Goal: Task Accomplishment & Management: Use online tool/utility

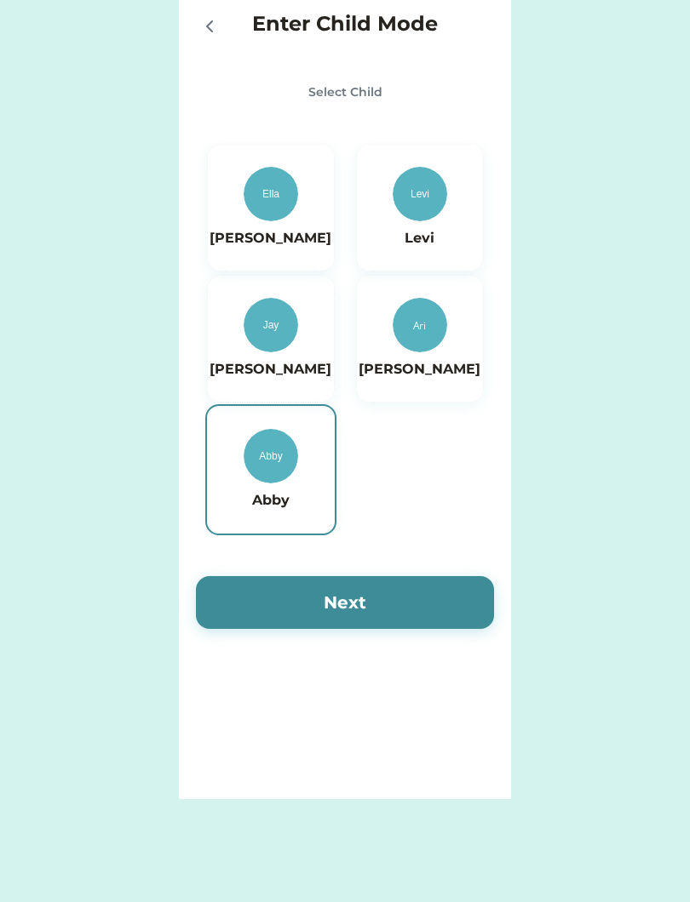
click at [238, 484] on div "Abby" at bounding box center [270, 470] width 83 height 82
click at [252, 455] on img at bounding box center [270, 456] width 54 height 54
click at [204, 10] on div at bounding box center [213, 26] width 34 height 34
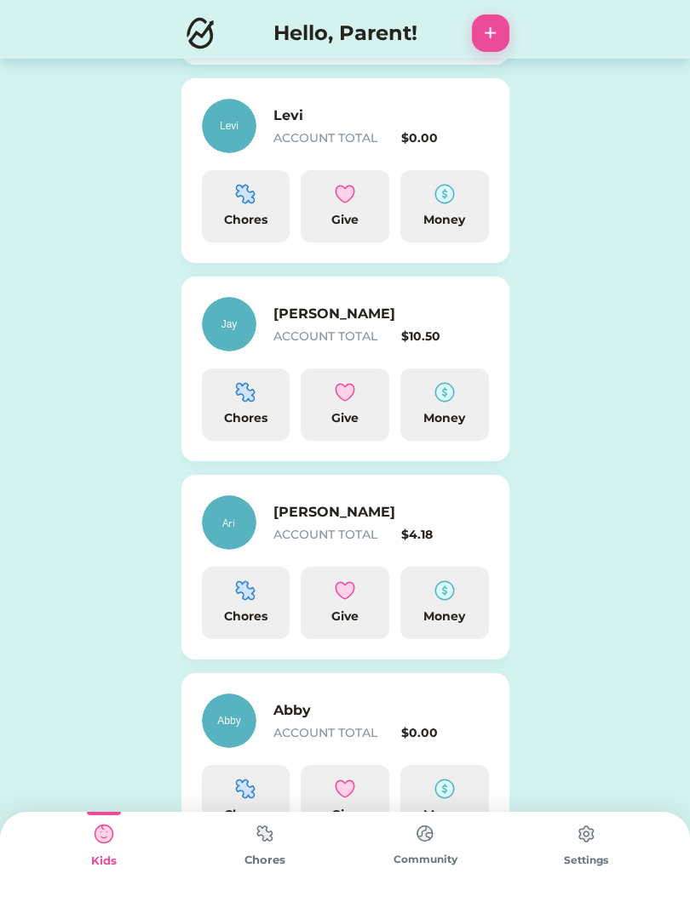
scroll to position [469, 0]
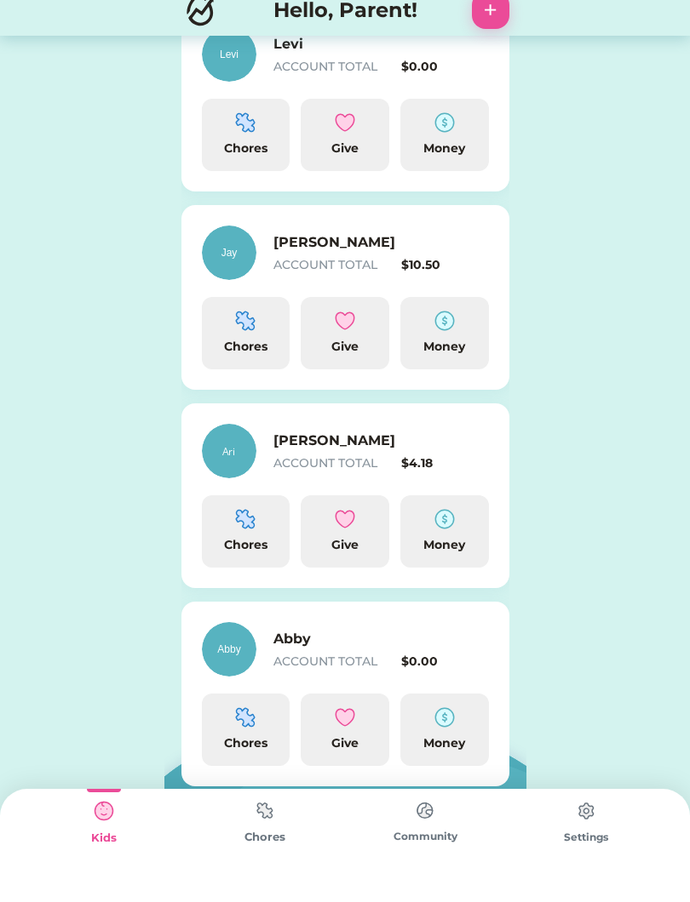
click at [447, 730] on img at bounding box center [444, 740] width 20 height 20
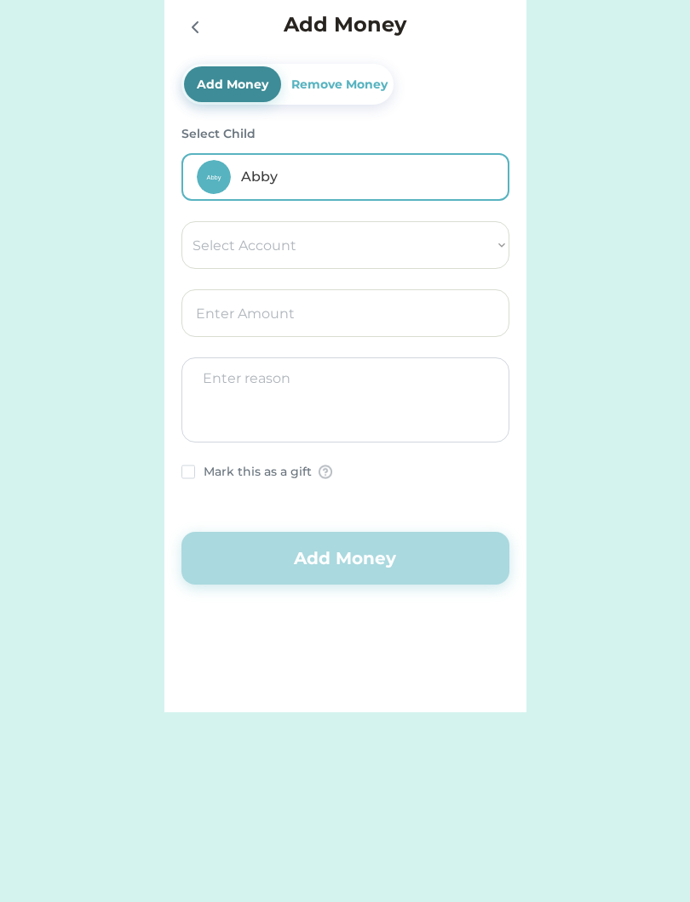
click at [460, 254] on select "Select Account Save Give Spend" at bounding box center [345, 245] width 328 height 48
select select ""1348695171700984260__LOOKUP__1754715393594x950643124964924300""
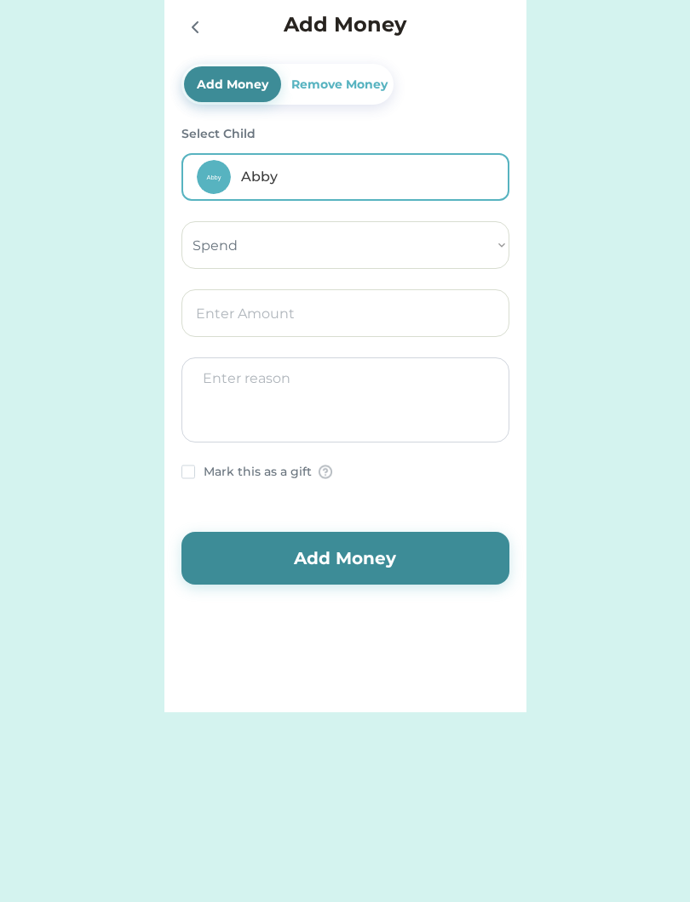
click at [420, 318] on input "input" at bounding box center [345, 313] width 328 height 48
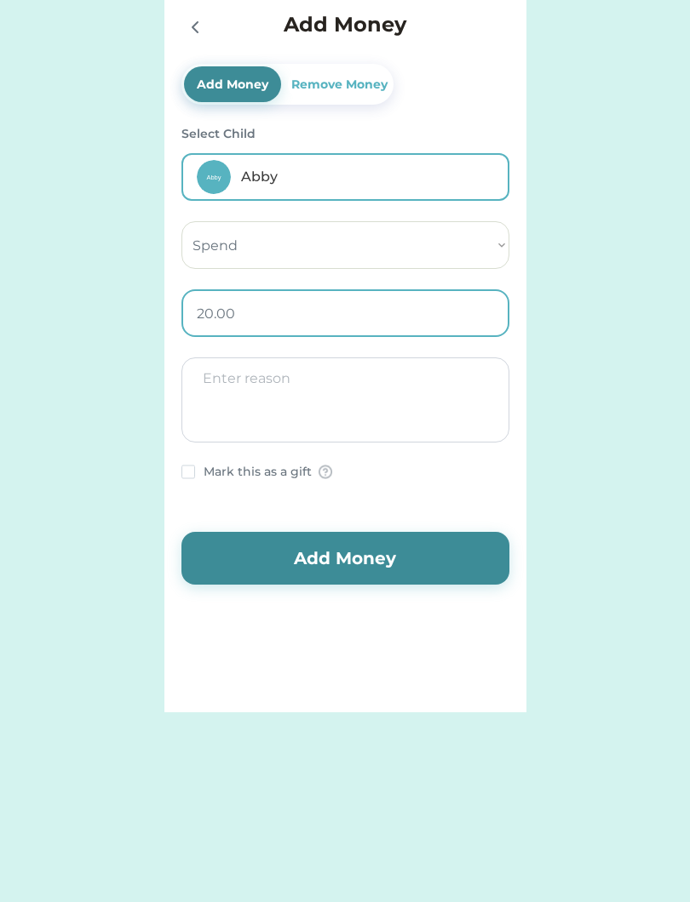
type input "2.00"
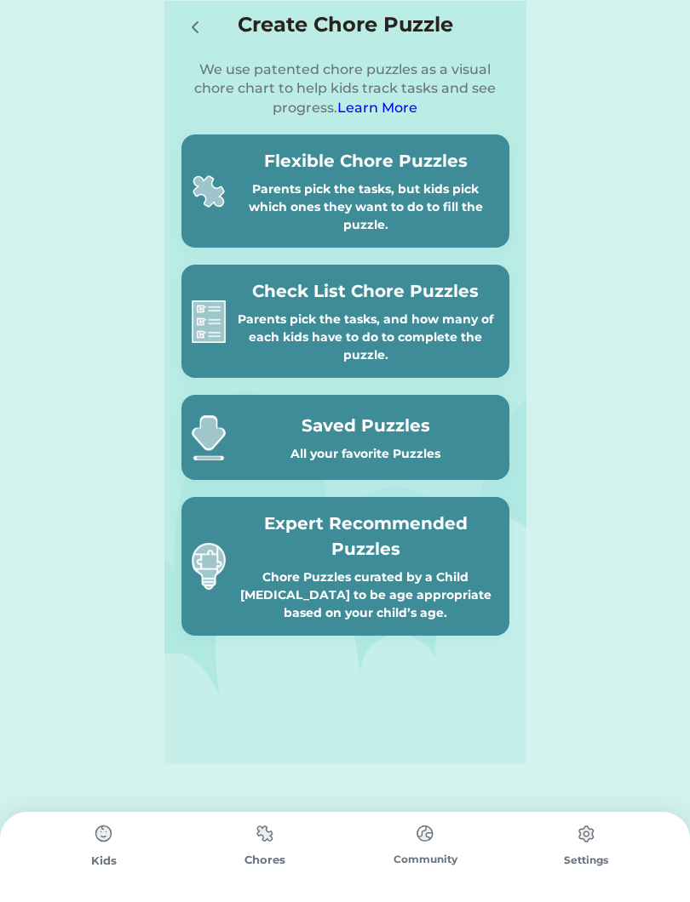
click at [327, 197] on div "Parents pick the tasks, but kids pick which ones they want to do to fill the pu…" at bounding box center [365, 207] width 266 height 54
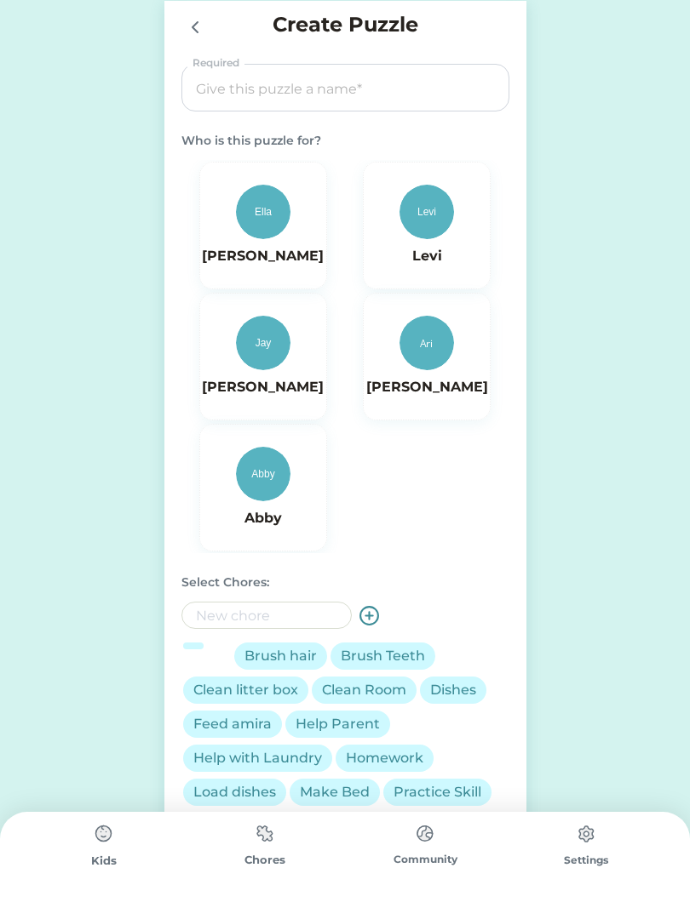
click at [246, 484] on img at bounding box center [263, 474] width 54 height 54
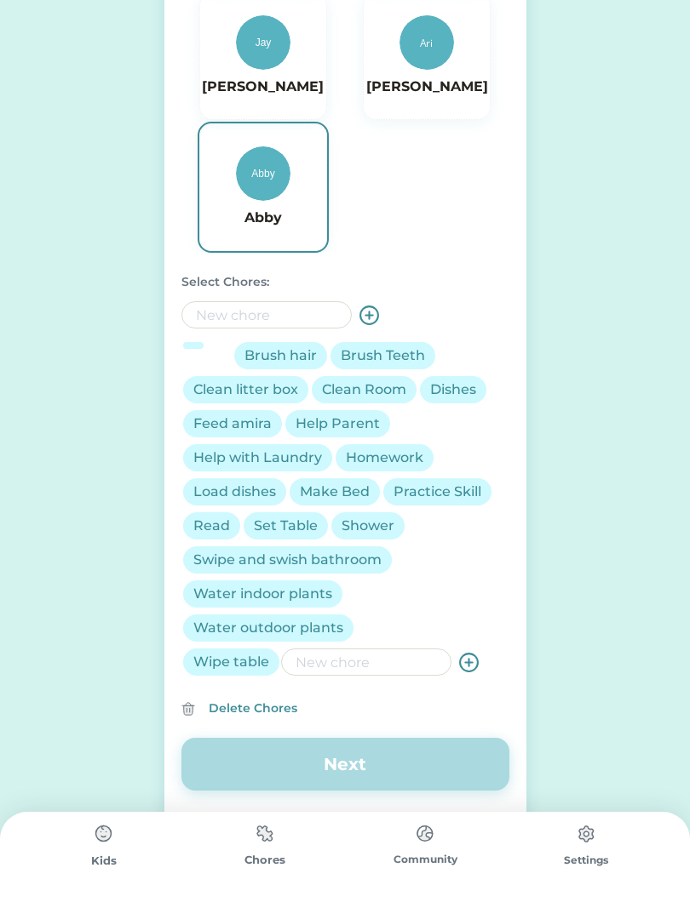
scroll to position [317, 0]
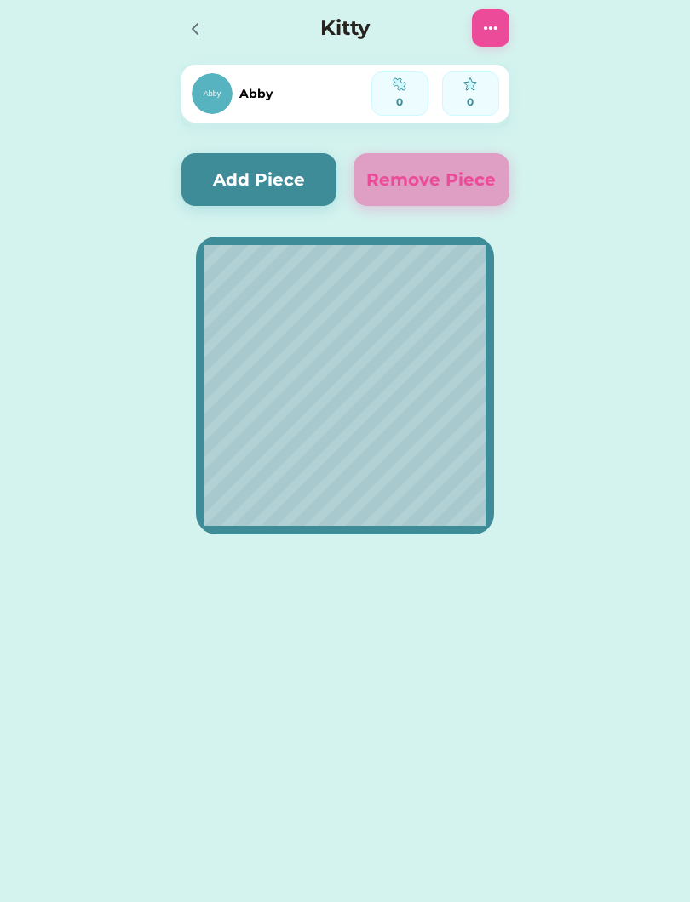
click at [295, 180] on button "Add Piece" at bounding box center [259, 179] width 156 height 53
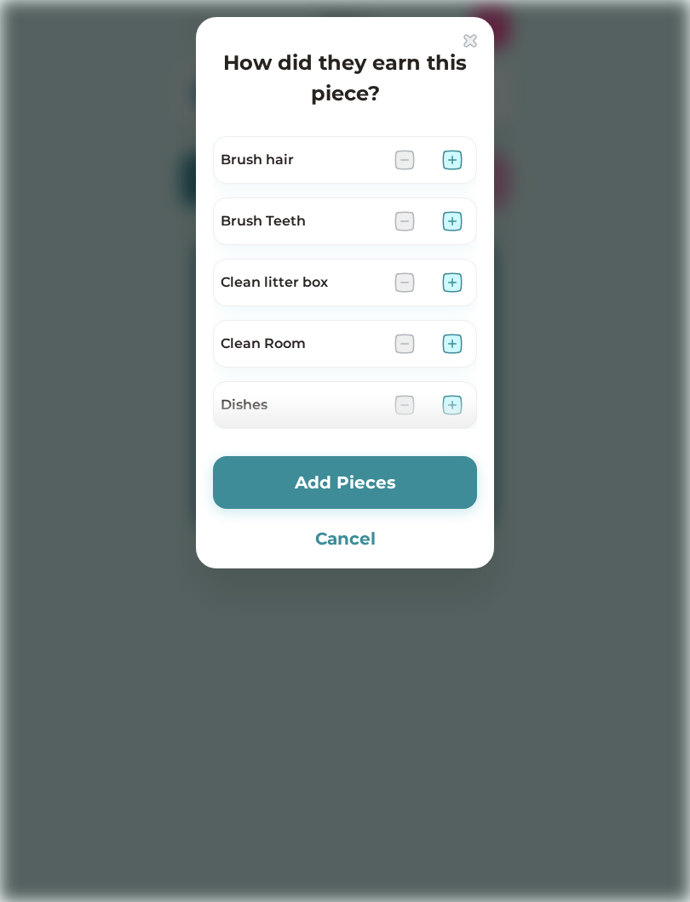
click at [447, 162] on div "Brush hair" at bounding box center [345, 166] width 264 height 61
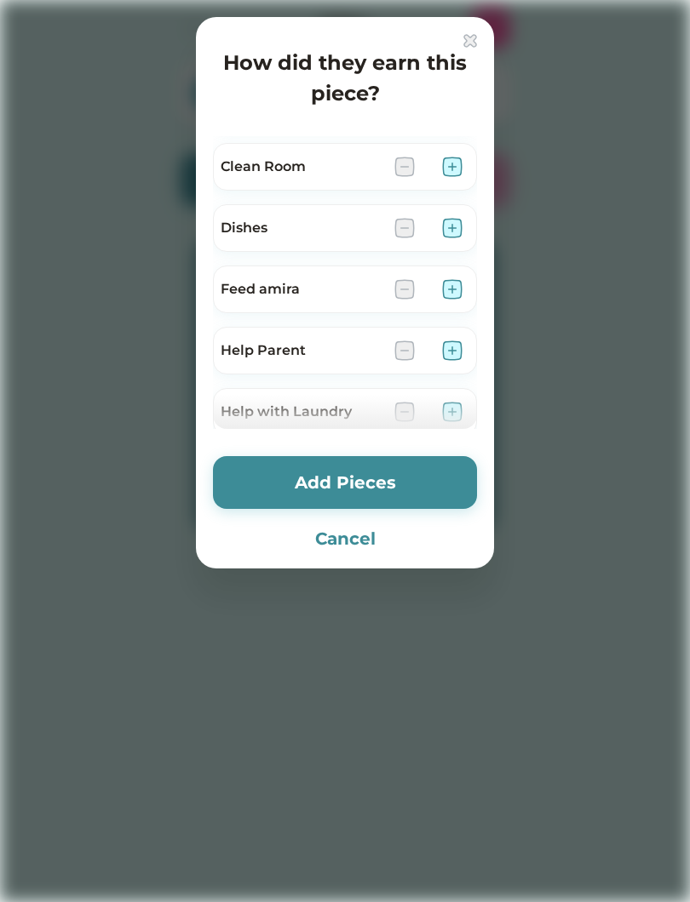
scroll to position [179, 0]
click at [456, 281] on img at bounding box center [452, 288] width 20 height 20
click at [451, 346] on img at bounding box center [452, 349] width 20 height 20
click at [453, 351] on img at bounding box center [452, 349] width 20 height 20
click at [408, 348] on img at bounding box center [404, 349] width 20 height 20
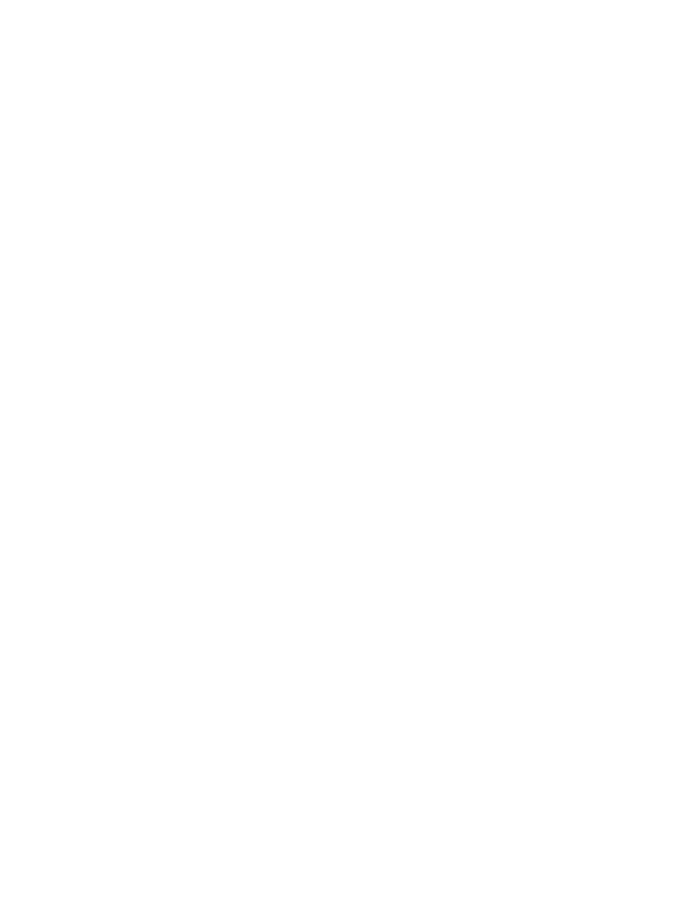
click at [354, 0] on html at bounding box center [345, 0] width 690 height 0
click at [324, 0] on html at bounding box center [345, 0] width 690 height 0
click at [283, 0] on html at bounding box center [345, 0] width 690 height 0
click at [279, 0] on html at bounding box center [345, 0] width 690 height 0
click at [86, 0] on html at bounding box center [345, 0] width 690 height 0
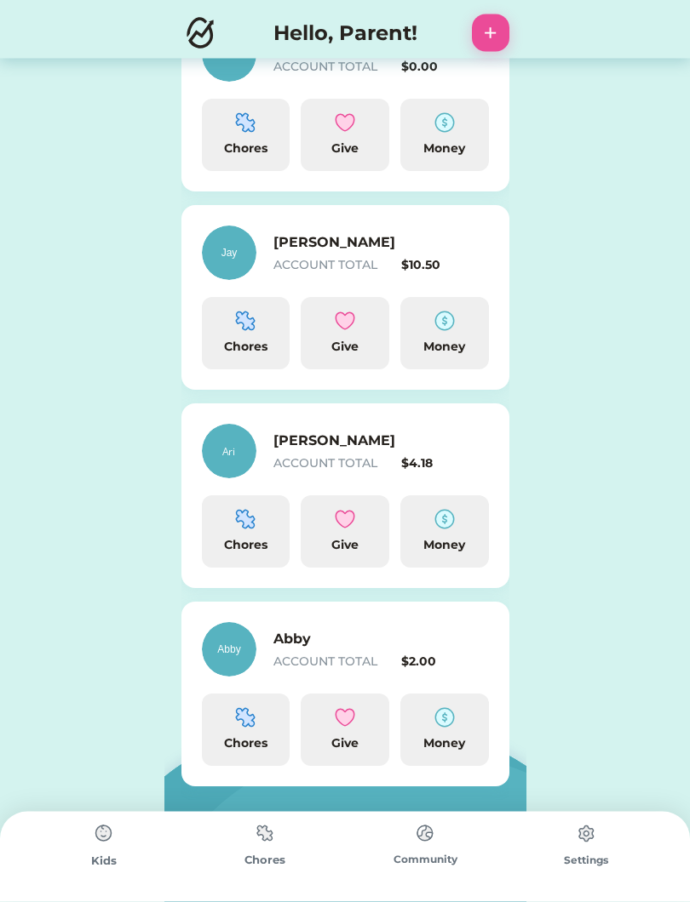
scroll to position [492, 0]
click at [350, 630] on h6 "Abby" at bounding box center [358, 639] width 170 height 20
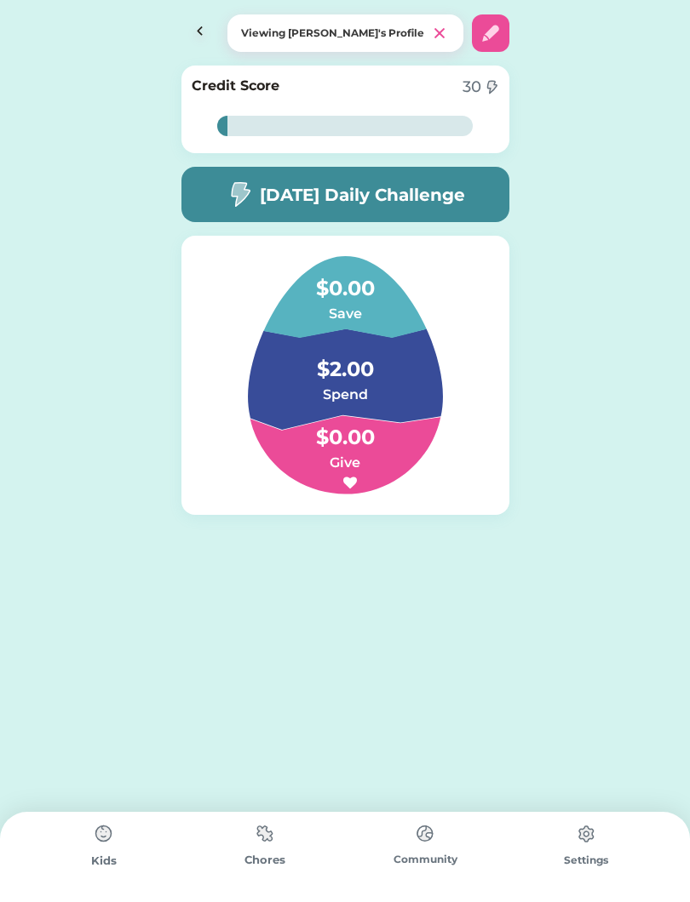
click at [259, 849] on img at bounding box center [265, 833] width 34 height 33
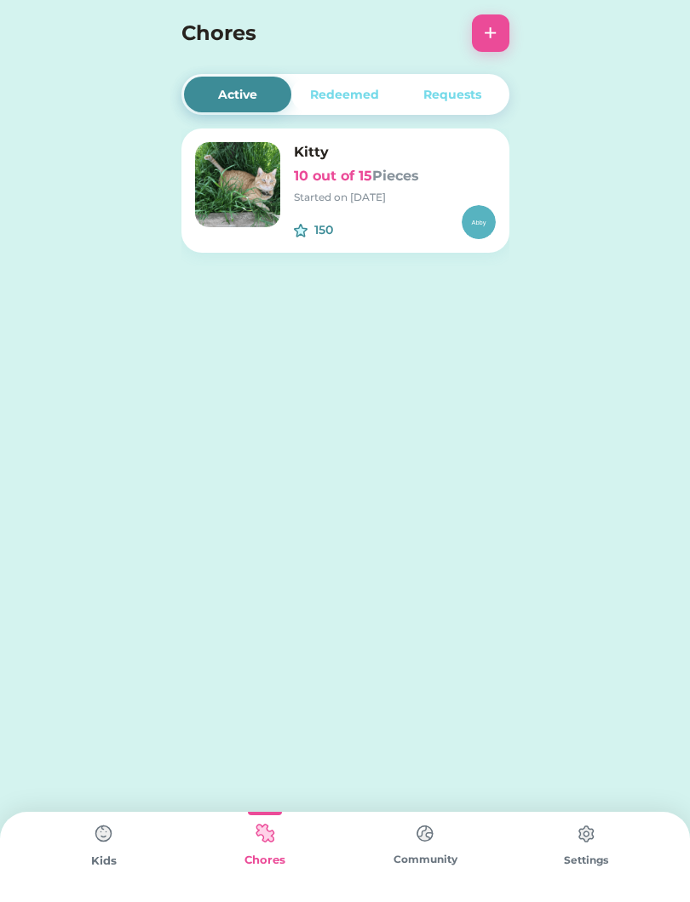
click at [337, 193] on div "Started on [DATE]" at bounding box center [395, 197] width 202 height 15
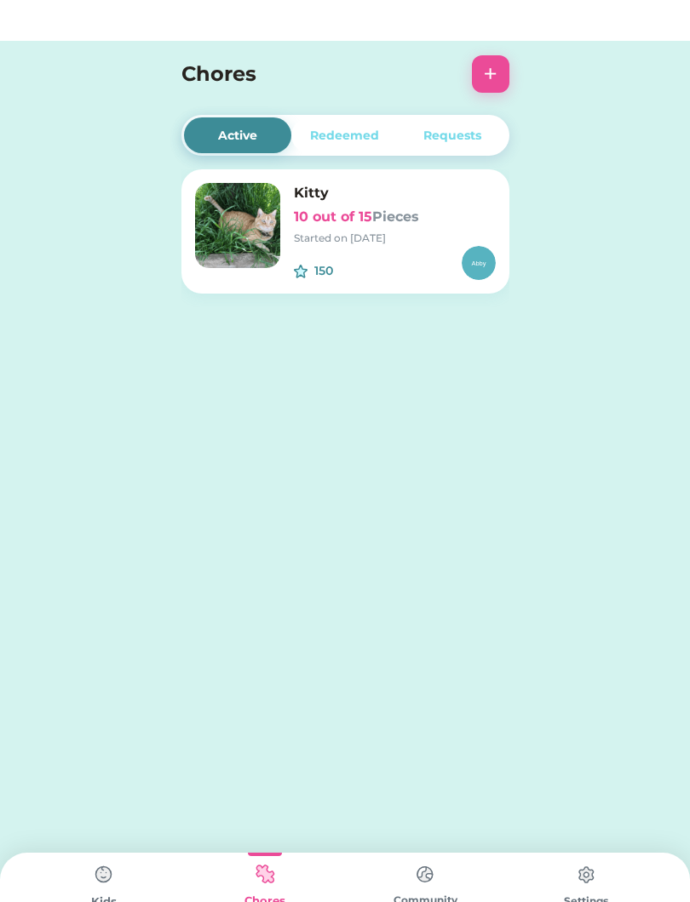
click at [322, 186] on h6 "10 out of 15 Pieces" at bounding box center [395, 176] width 202 height 20
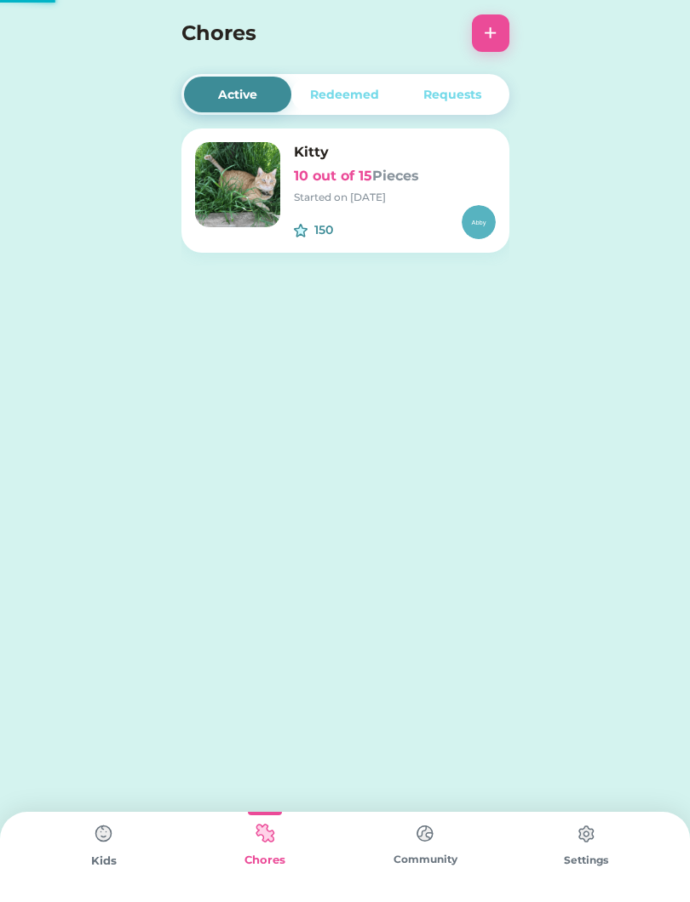
click at [278, 186] on img at bounding box center [237, 184] width 85 height 85
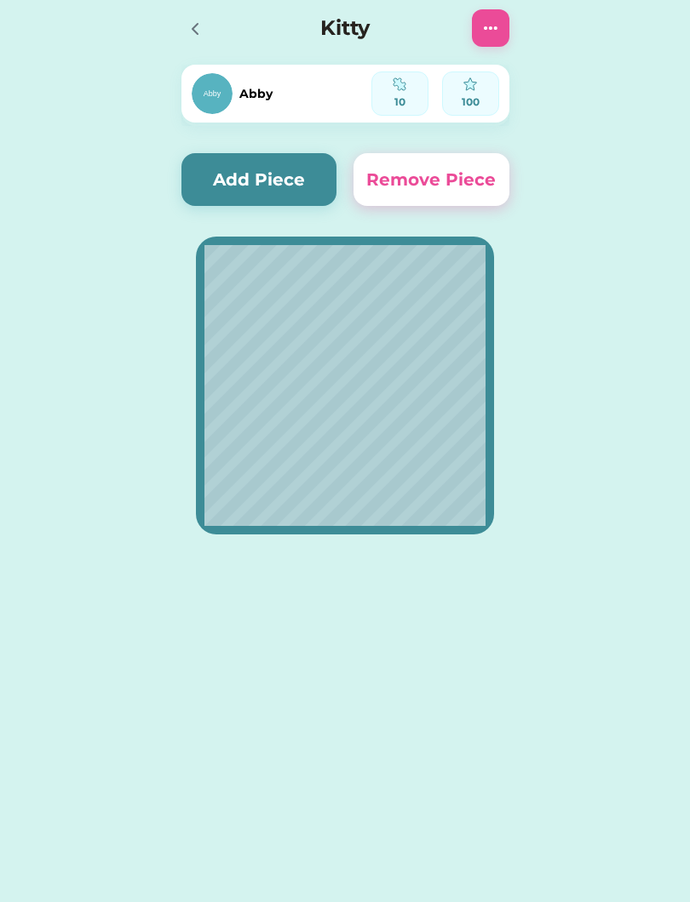
click at [258, 175] on button "Add Piece" at bounding box center [259, 179] width 156 height 53
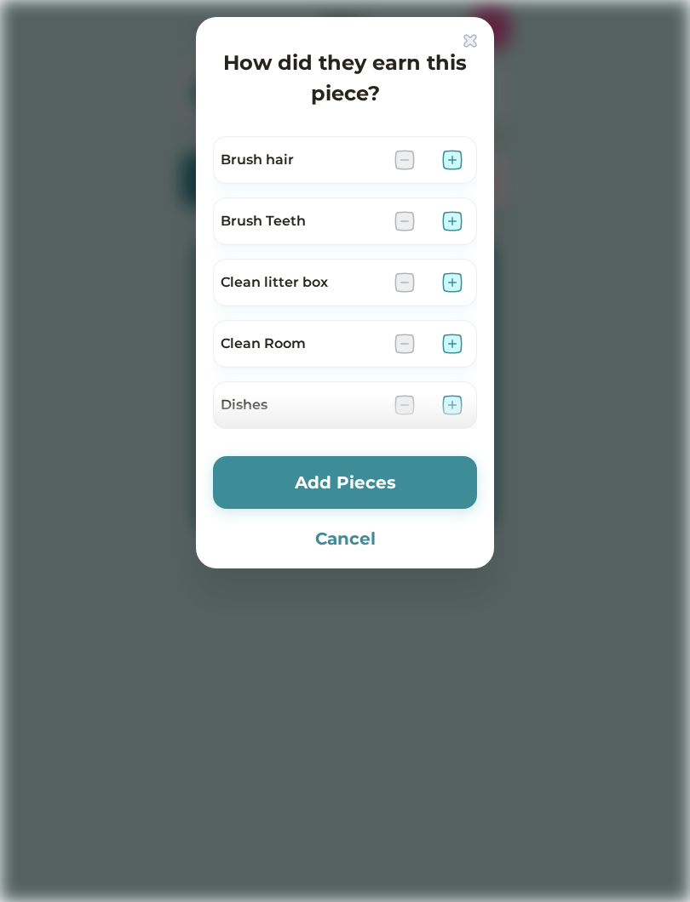
click at [453, 156] on img at bounding box center [452, 160] width 20 height 20
click at [453, 219] on img at bounding box center [452, 221] width 20 height 20
click at [456, 283] on img at bounding box center [452, 282] width 20 height 20
click at [449, 344] on img at bounding box center [452, 344] width 20 height 20
click at [402, 340] on img at bounding box center [404, 344] width 20 height 20
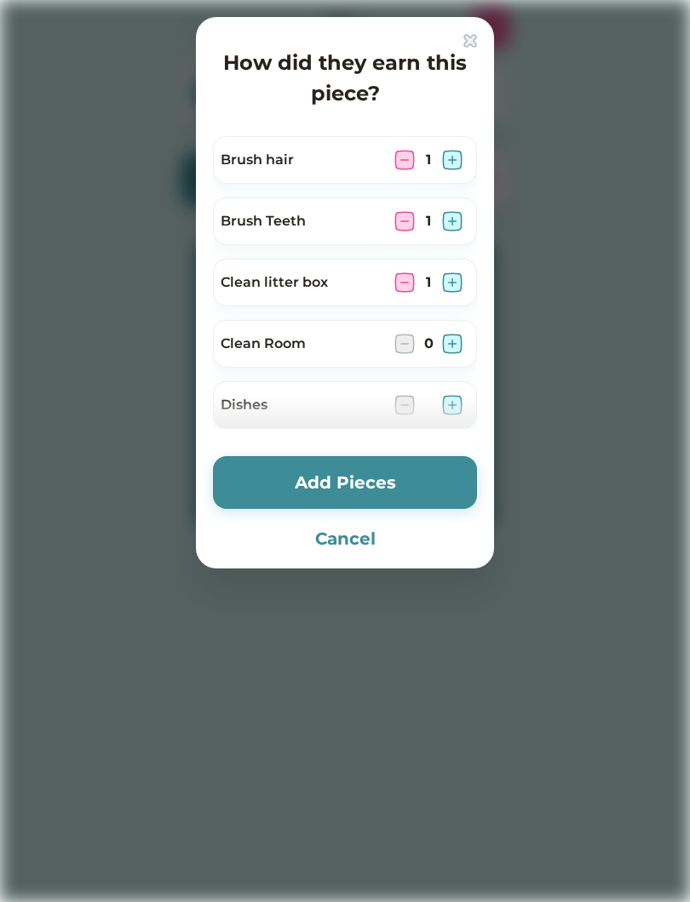
click at [406, 289] on img at bounding box center [404, 282] width 20 height 20
click at [401, 225] on img at bounding box center [404, 221] width 20 height 20
click at [414, 156] on img at bounding box center [404, 160] width 20 height 20
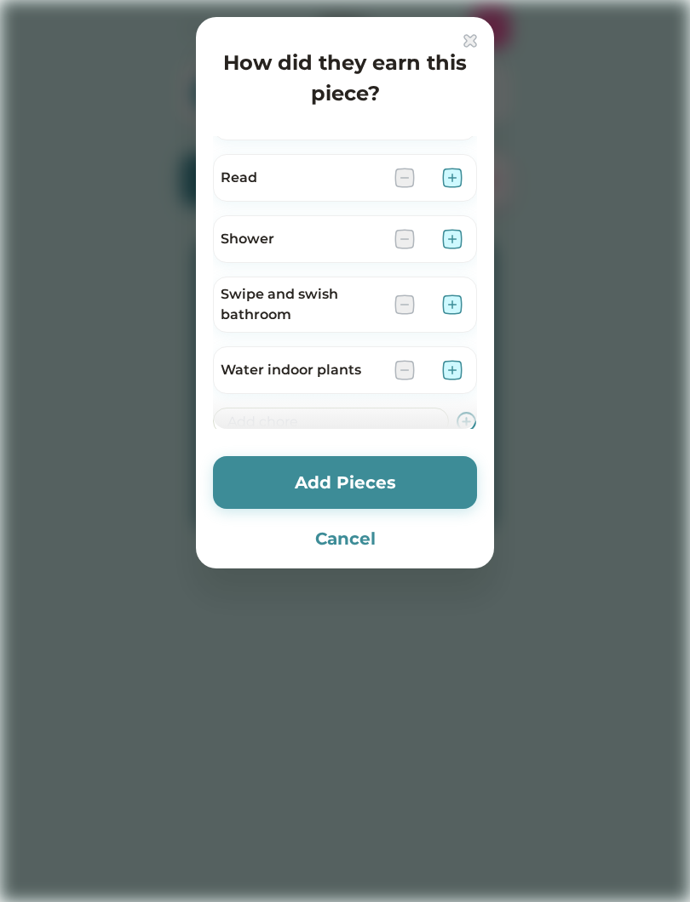
scroll to position [717, 0]
click at [454, 309] on img at bounding box center [452, 305] width 20 height 20
click at [458, 375] on img at bounding box center [452, 371] width 20 height 20
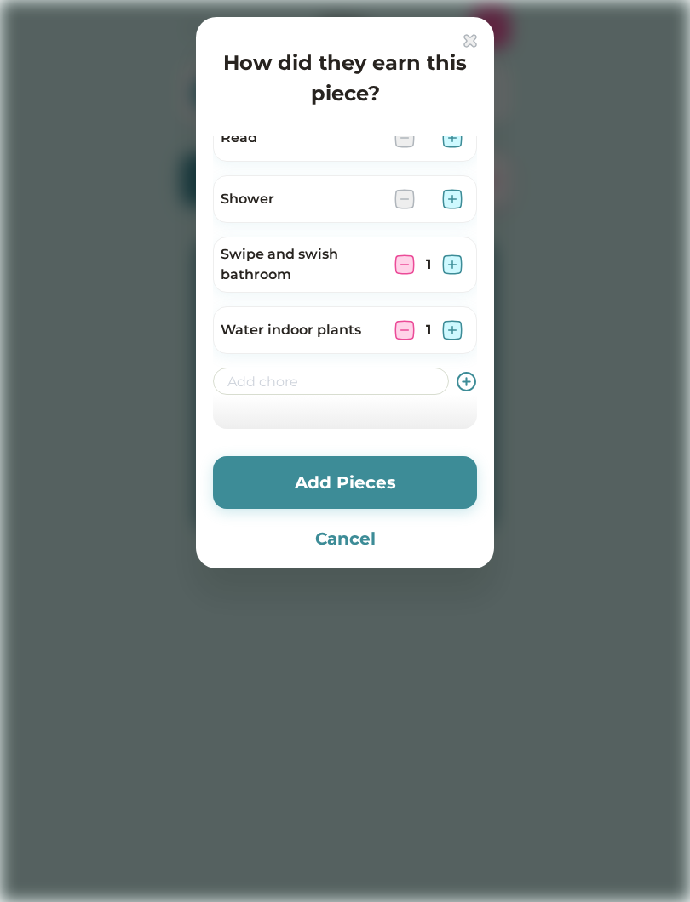
scroll to position [758, 0]
click at [418, 482] on button "Add Pieces" at bounding box center [345, 482] width 264 height 53
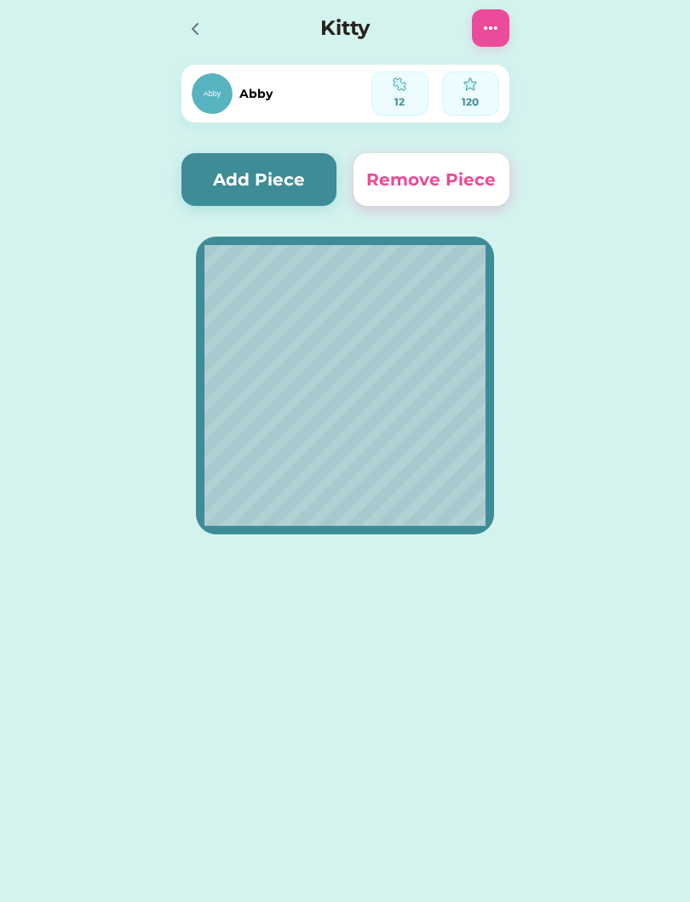
click at [298, 175] on button "Add Piece" at bounding box center [259, 179] width 156 height 53
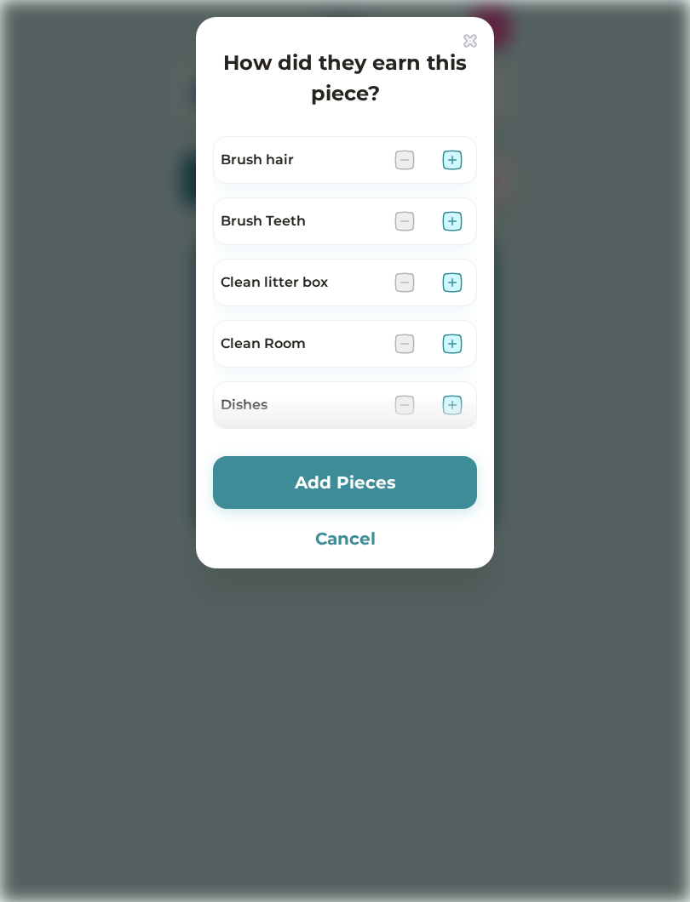
scroll to position [0, 0]
click at [409, 541] on button "Cancel" at bounding box center [345, 539] width 264 height 26
